Goal: Communication & Community: Answer question/provide support

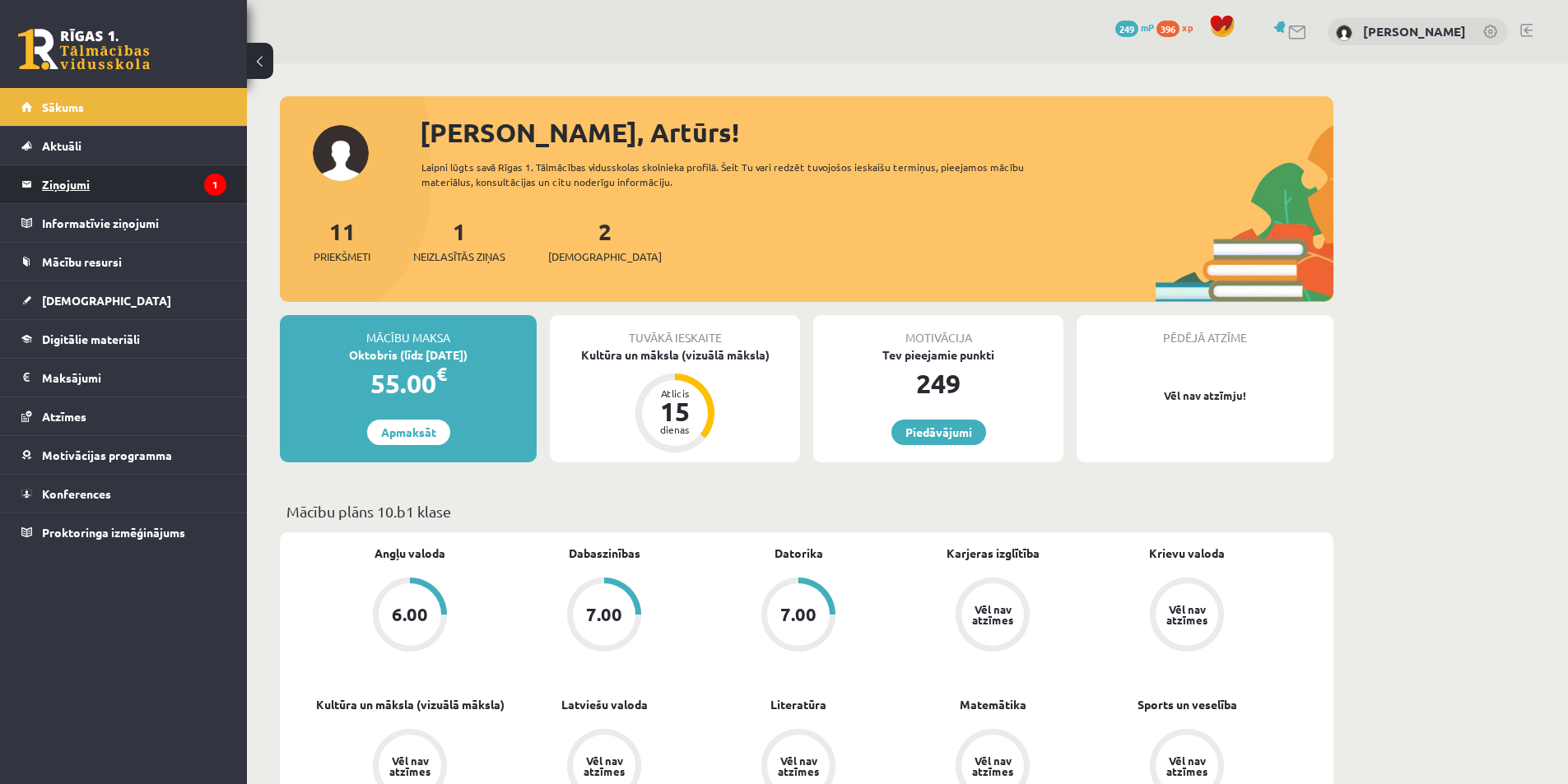
click at [130, 188] on legend "Ziņojumi 1" at bounding box center [134, 184] width 184 height 38
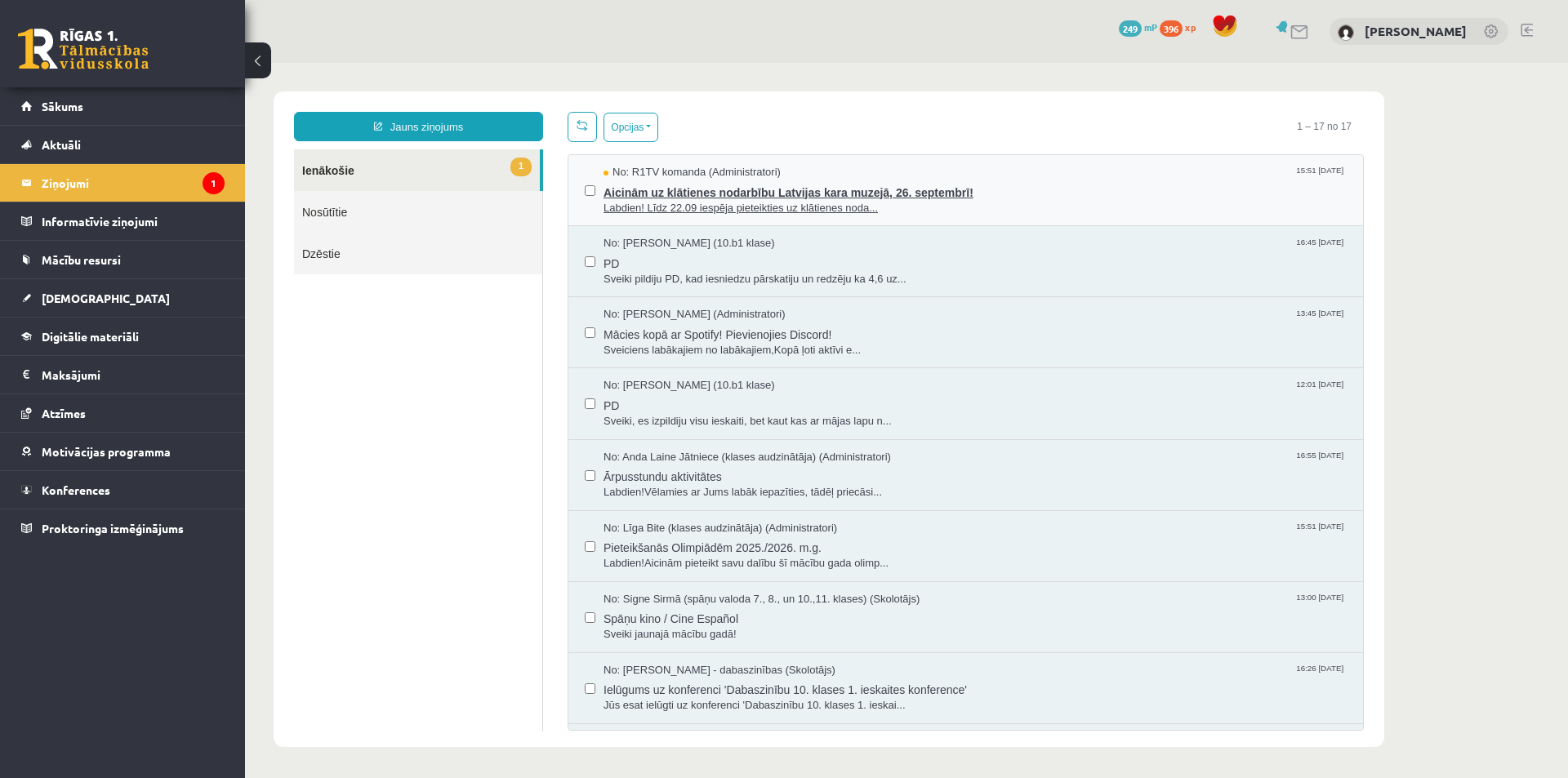
click at [736, 191] on span "Aicinām uz klātienes nodarbību Latvijas kara muzejā, 26. septembrī!" at bounding box center [975, 190] width 743 height 20
